Goal: Information Seeking & Learning: Find specific fact

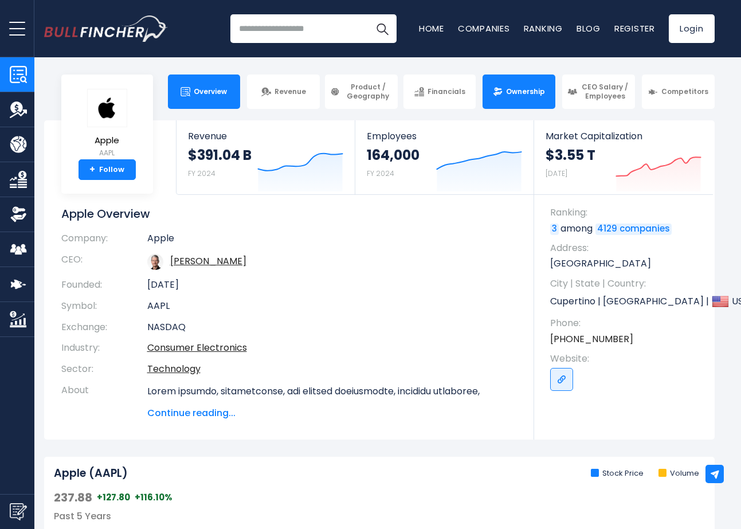
click at [505, 103] on link "Ownership" at bounding box center [519, 92] width 73 height 34
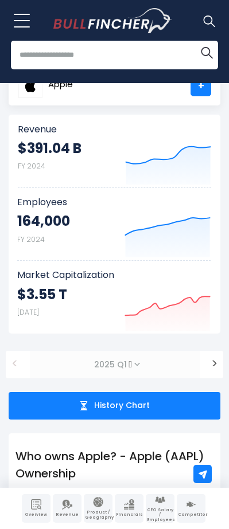
drag, startPoint x: 307, startPoint y: 225, endPoint x: 122, endPoint y: 360, distance: 229.0
click at [134, 363] on span at bounding box center [137, 364] width 6 height 6
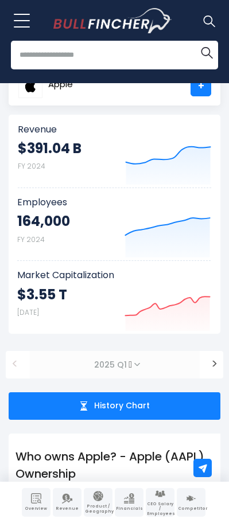
click at [134, 365] on span at bounding box center [137, 364] width 6 height 6
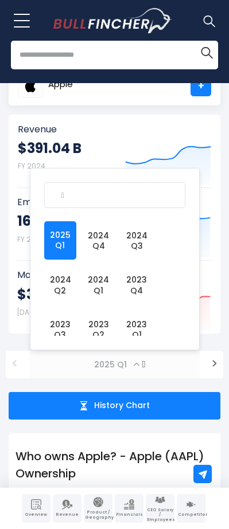
click at [136, 365] on span at bounding box center [137, 364] width 6 height 6
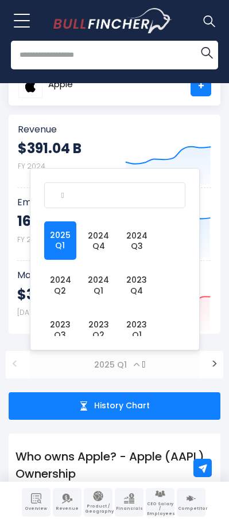
click at [136, 366] on span at bounding box center [137, 364] width 6 height 6
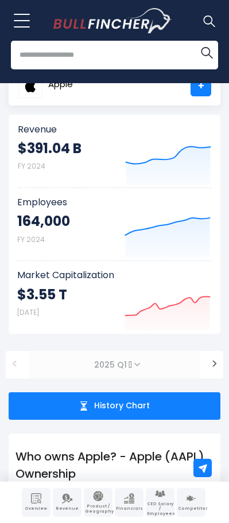
click at [136, 366] on span at bounding box center [137, 364] width 6 height 6
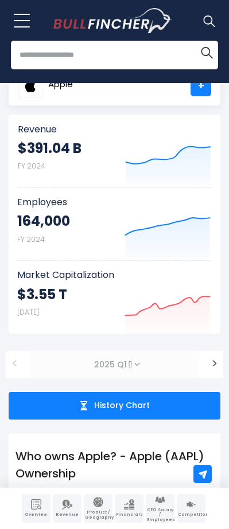
click at [136, 366] on span at bounding box center [137, 364] width 6 height 6
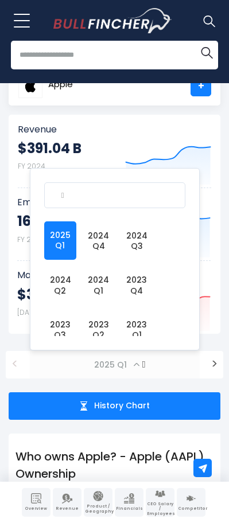
click at [136, 366] on span at bounding box center [137, 364] width 6 height 6
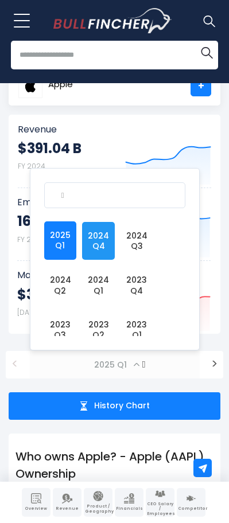
drag, startPoint x: 71, startPoint y: 197, endPoint x: 59, endPoint y: 194, distance: 12.5
click at [59, 194] on input "Search" at bounding box center [114, 195] width 141 height 26
click at [74, 195] on input "Search" at bounding box center [114, 195] width 141 height 26
